Goal: Navigation & Orientation: Find specific page/section

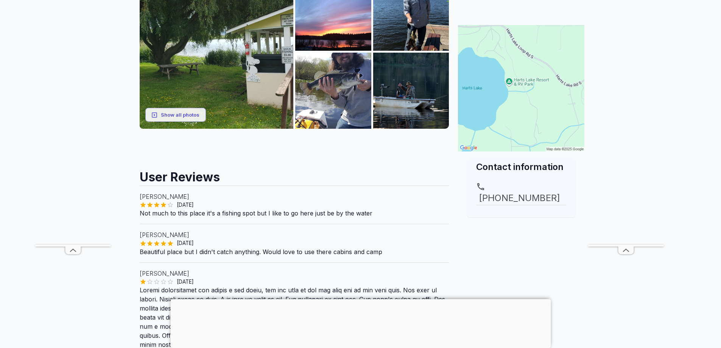
scroll to position [151, 0]
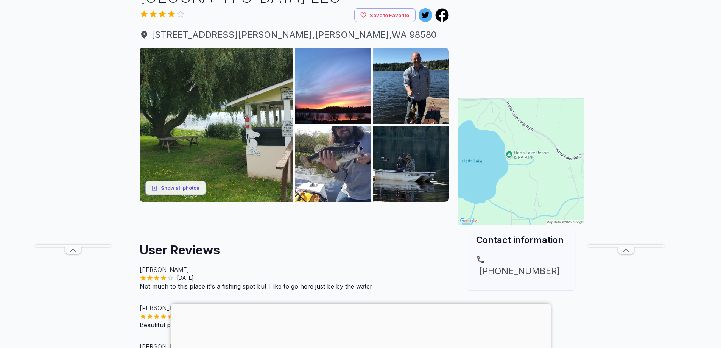
scroll to position [76, 0]
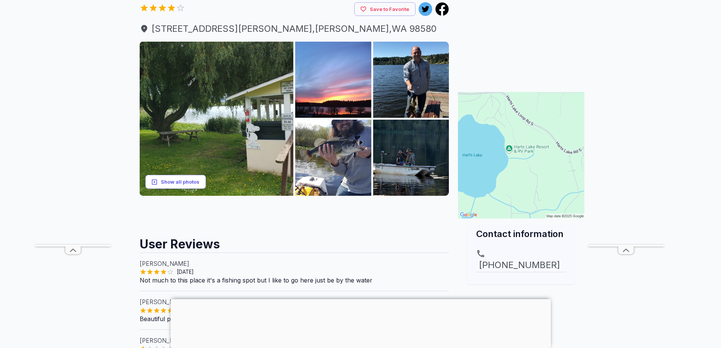
click at [179, 184] on button "Show all photos" at bounding box center [175, 182] width 61 height 14
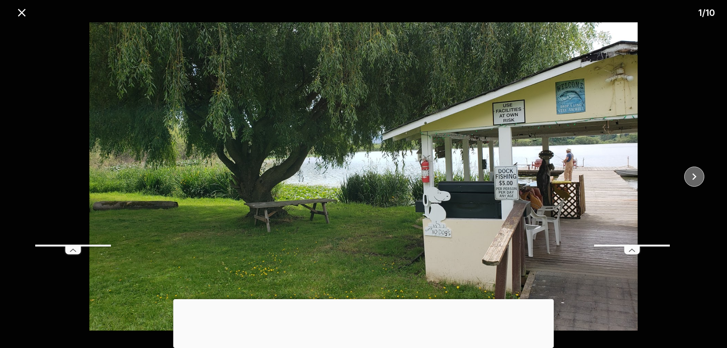
click at [697, 174] on icon "close" at bounding box center [694, 176] width 13 height 13
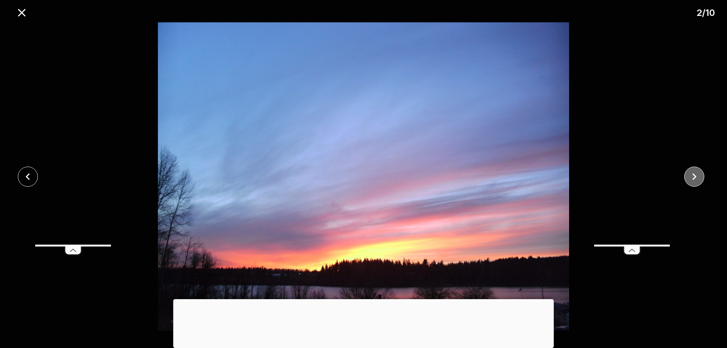
click at [697, 174] on icon "close" at bounding box center [694, 176] width 13 height 13
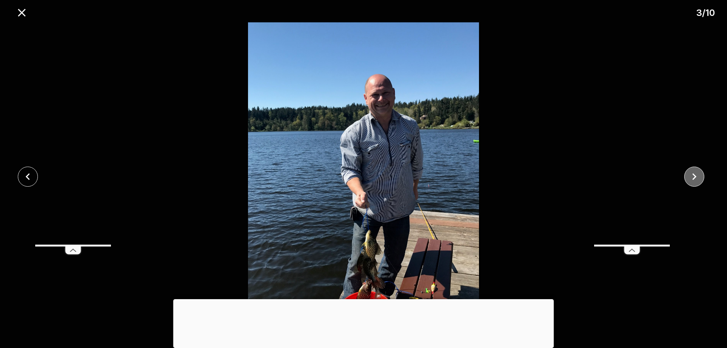
click at [697, 174] on icon "close" at bounding box center [694, 176] width 13 height 13
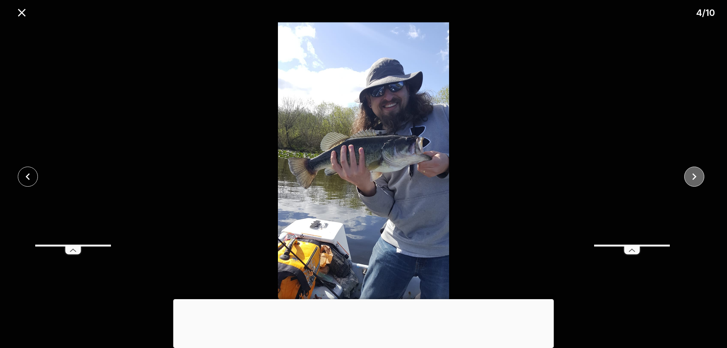
click at [697, 174] on icon "close" at bounding box center [694, 176] width 13 height 13
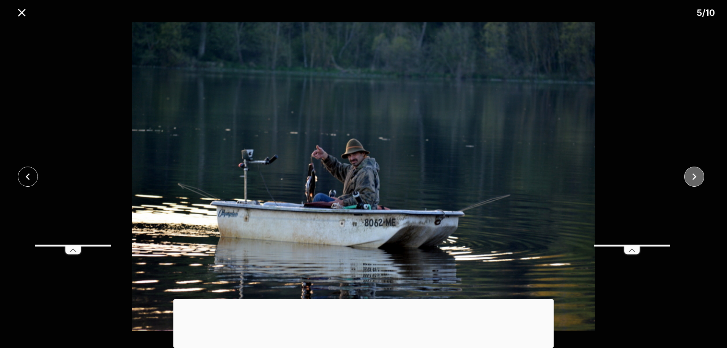
click at [697, 174] on icon "close" at bounding box center [694, 176] width 13 height 13
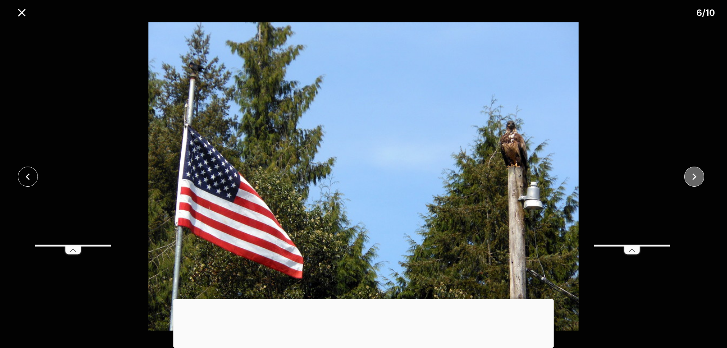
click at [697, 174] on icon "close" at bounding box center [694, 176] width 13 height 13
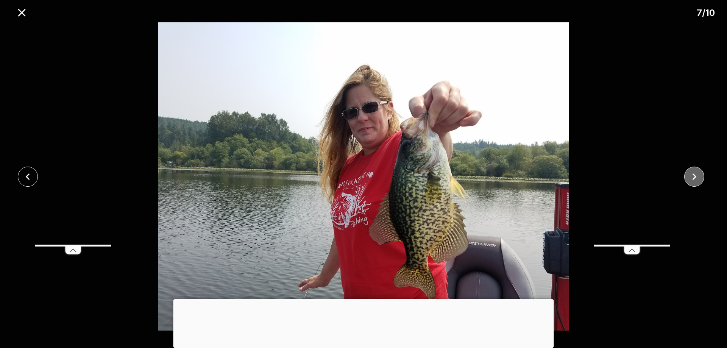
click at [697, 174] on icon "close" at bounding box center [694, 176] width 13 height 13
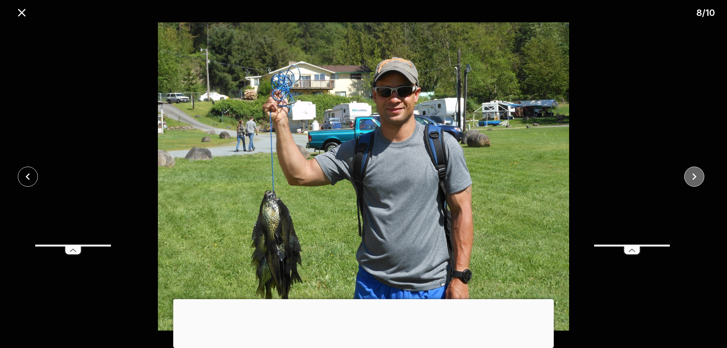
click at [697, 174] on icon "close" at bounding box center [694, 176] width 13 height 13
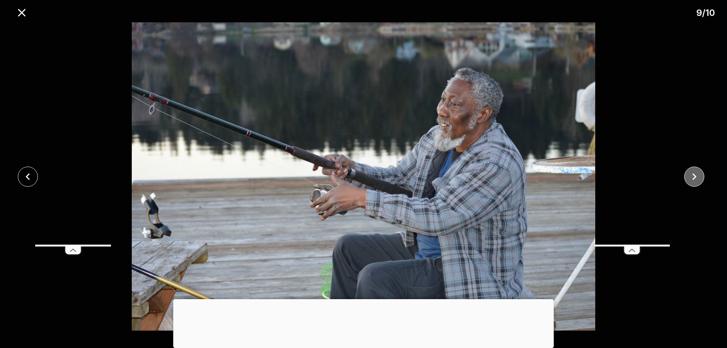
click at [697, 174] on icon "close" at bounding box center [694, 176] width 13 height 13
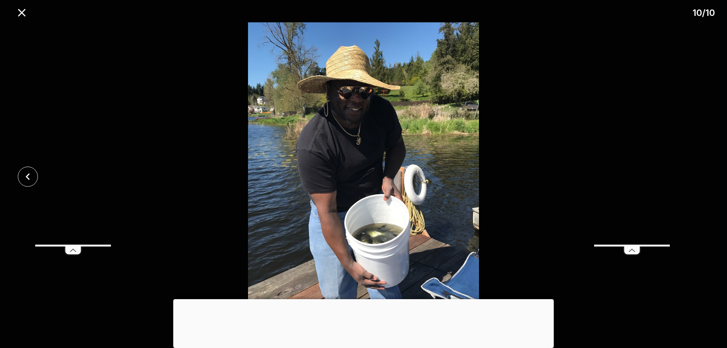
click at [696, 175] on div at bounding box center [363, 176] width 727 height 308
click at [22, 14] on icon "close" at bounding box center [21, 12] width 13 height 13
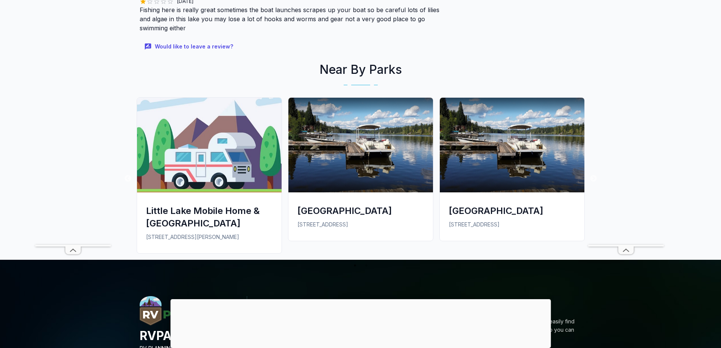
scroll to position [682, 0]
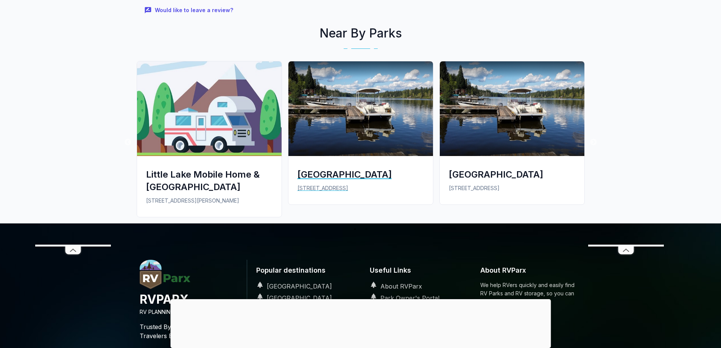
click at [345, 174] on div "[GEOGRAPHIC_DATA]" at bounding box center [361, 174] width 126 height 12
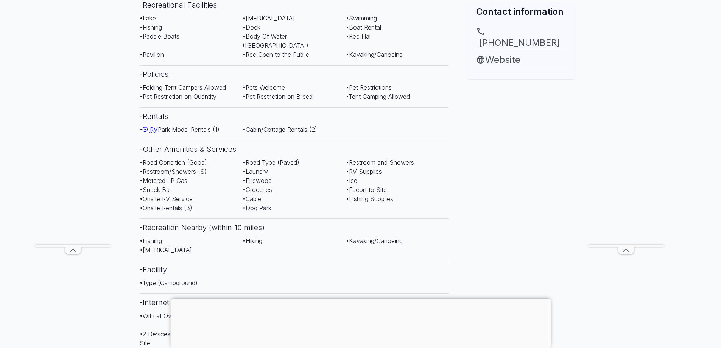
scroll to position [341, 0]
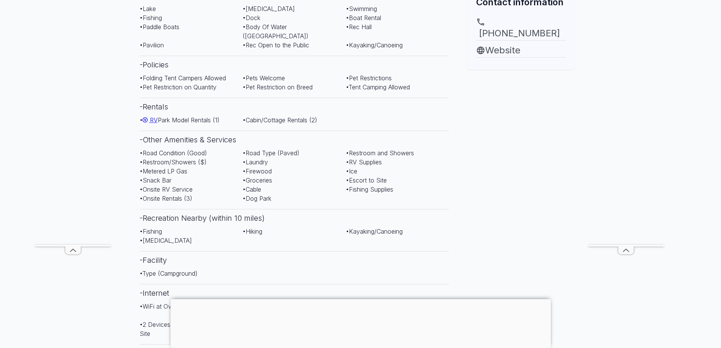
click at [359, 299] on div at bounding box center [360, 299] width 381 height 0
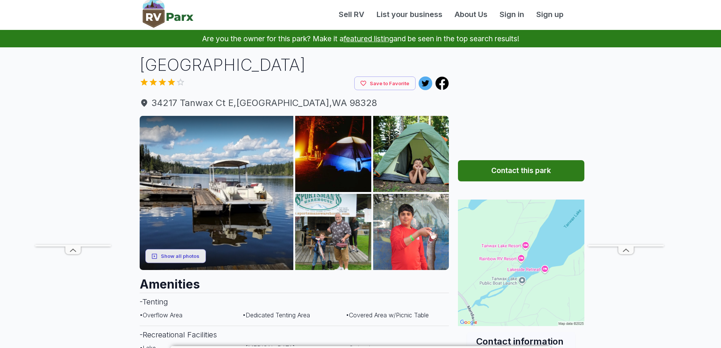
scroll to position [0, 0]
